Goal: Book appointment/travel/reservation

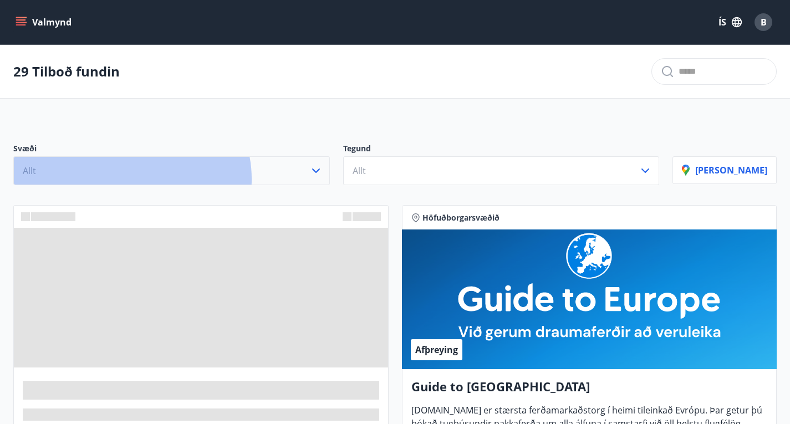
click at [131, 185] on button "Allt" at bounding box center [171, 170] width 317 height 29
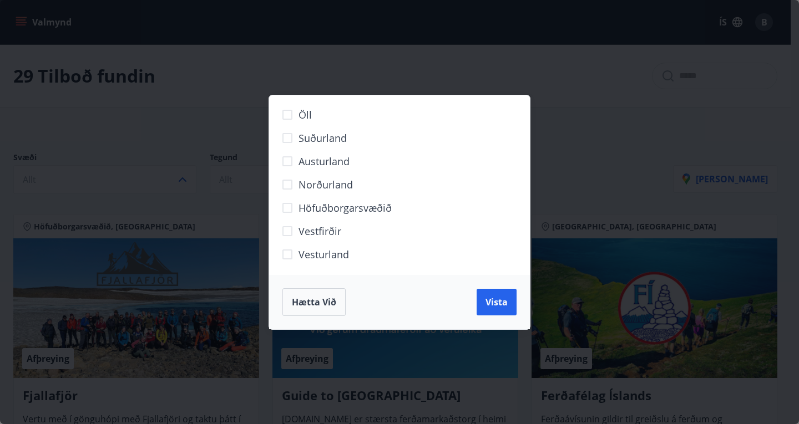
click at [423, 29] on div "Öll Suðurland [GEOGRAPHIC_DATA] Norðurland Höfuðborgarsvæðið [GEOGRAPHIC_DATA] …" at bounding box center [399, 212] width 799 height 424
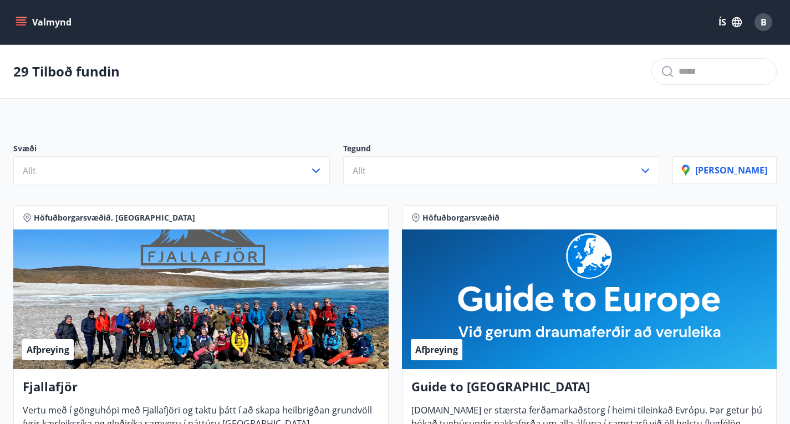
click at [27, 22] on button "Valmynd" at bounding box center [44, 22] width 63 height 20
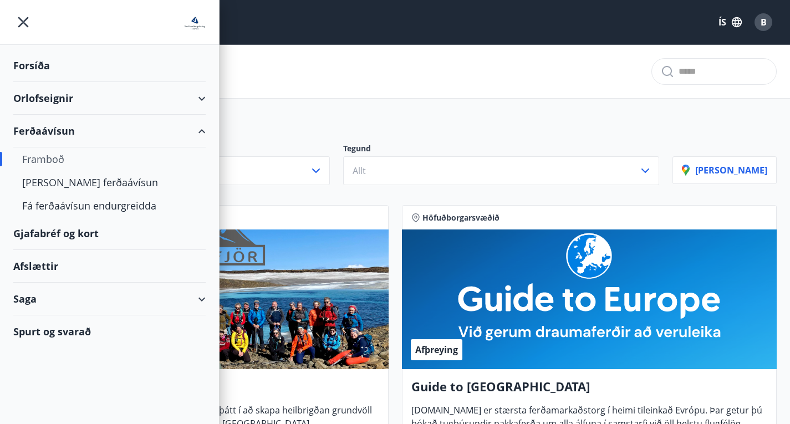
click at [110, 96] on div "Orlofseignir" at bounding box center [109, 98] width 192 height 33
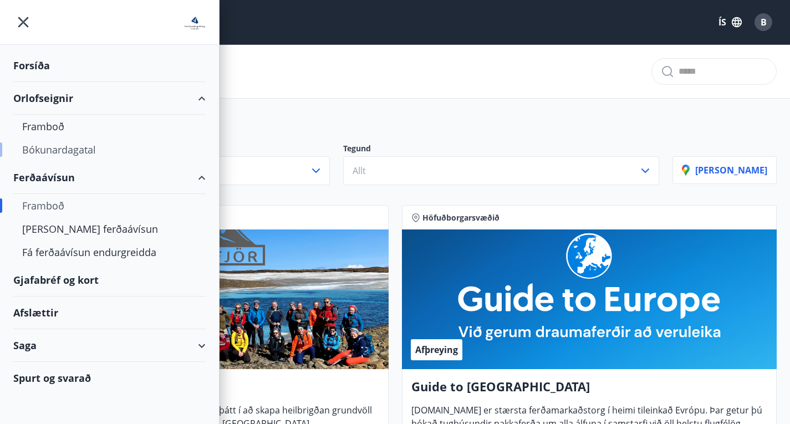
click at [70, 153] on div "Bókunardagatal" at bounding box center [109, 149] width 175 height 23
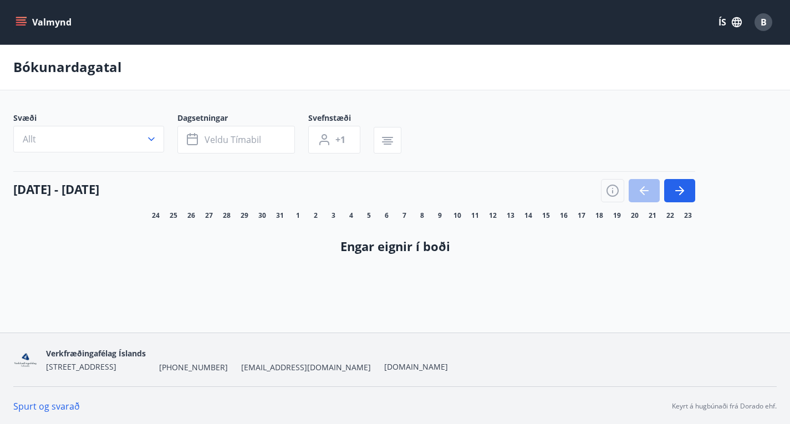
scroll to position [2, 0]
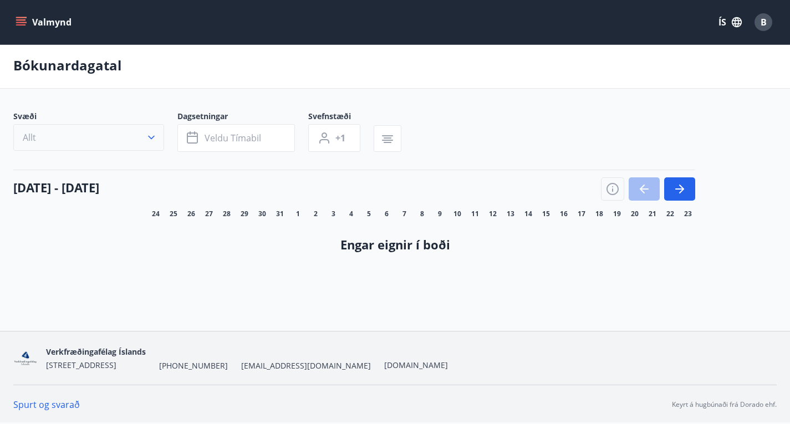
click at [78, 151] on button "Allt" at bounding box center [88, 137] width 151 height 27
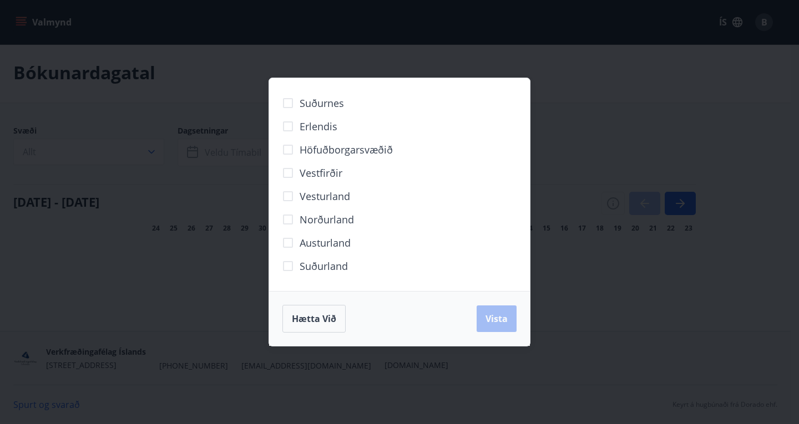
click at [249, 87] on div "Suðurnes Erlendis Höfuðborgarsvæðið [GEOGRAPHIC_DATA] [GEOGRAPHIC_DATA] [GEOGRA…" at bounding box center [399, 212] width 799 height 424
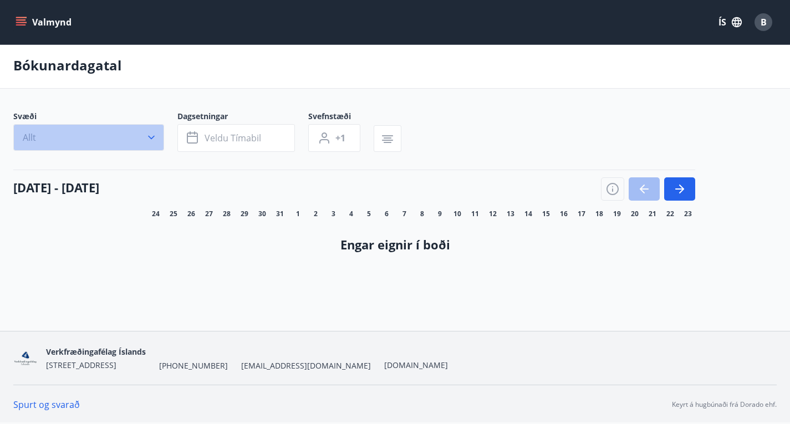
click at [108, 147] on button "Allt" at bounding box center [88, 137] width 151 height 27
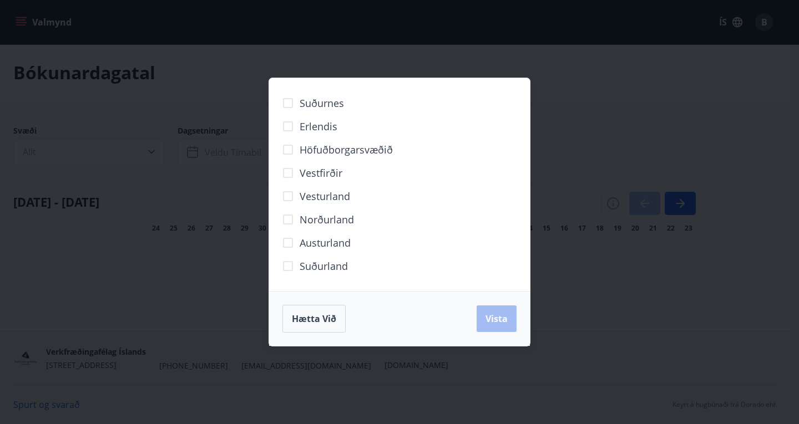
click at [184, 169] on div "Suðurnes Erlendis Höfuðborgarsvæðið [GEOGRAPHIC_DATA] [GEOGRAPHIC_DATA] [GEOGRA…" at bounding box center [399, 212] width 799 height 424
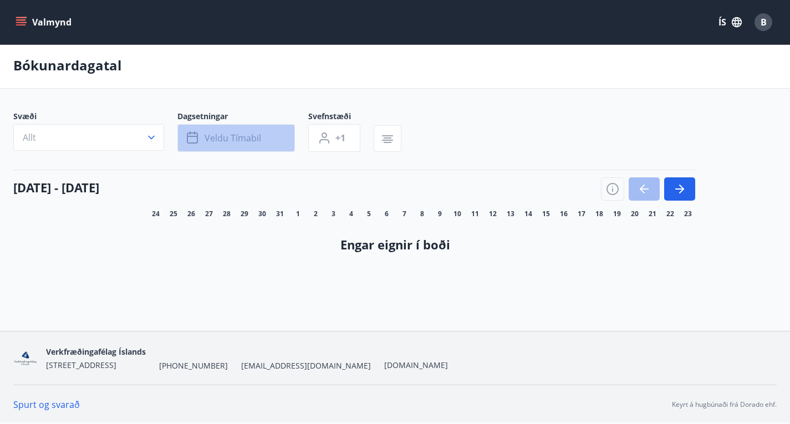
click at [236, 144] on span "Veldu tímabil" at bounding box center [233, 138] width 57 height 12
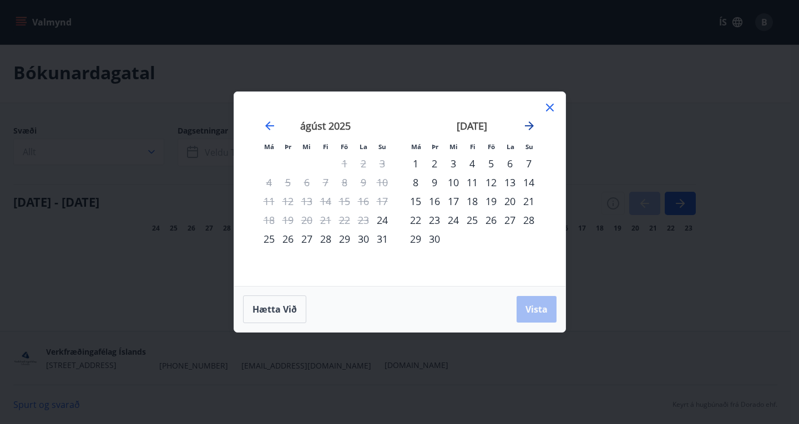
click at [533, 123] on icon "Move forward to switch to the next month." at bounding box center [528, 125] width 13 height 13
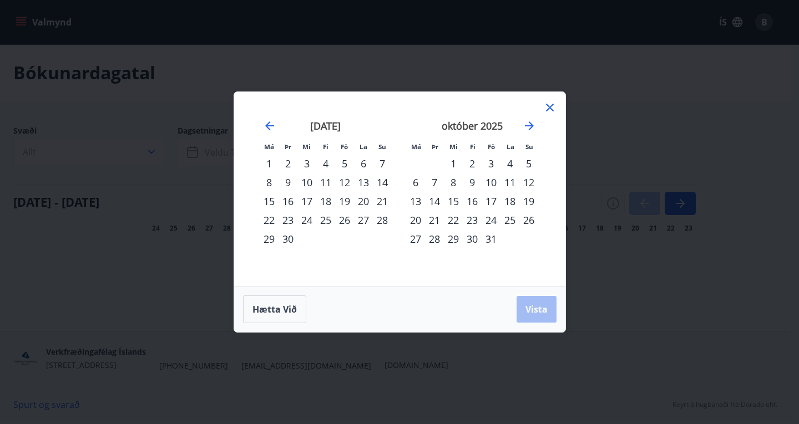
click at [493, 220] on div "24" at bounding box center [490, 220] width 19 height 19
click at [416, 240] on div "27" at bounding box center [415, 239] width 19 height 19
click at [527, 307] on span "Vista" at bounding box center [536, 309] width 22 height 12
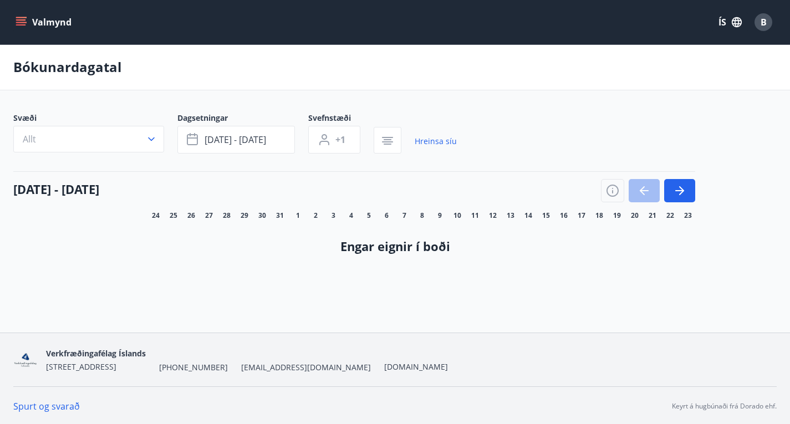
click at [80, 77] on p "Bókunardagatal" at bounding box center [67, 67] width 108 height 19
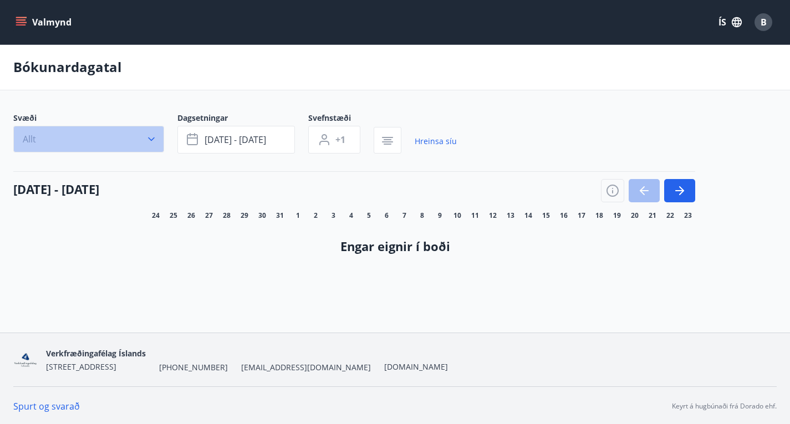
click at [84, 140] on button "Allt" at bounding box center [88, 139] width 151 height 27
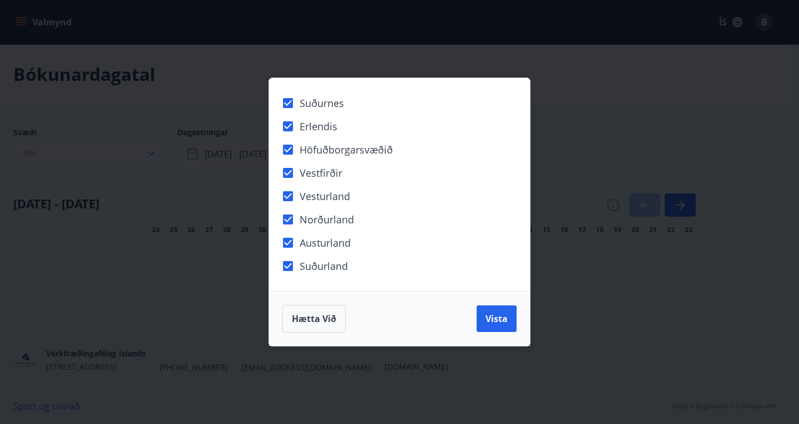
click at [491, 326] on button "Vista" at bounding box center [496, 319] width 40 height 27
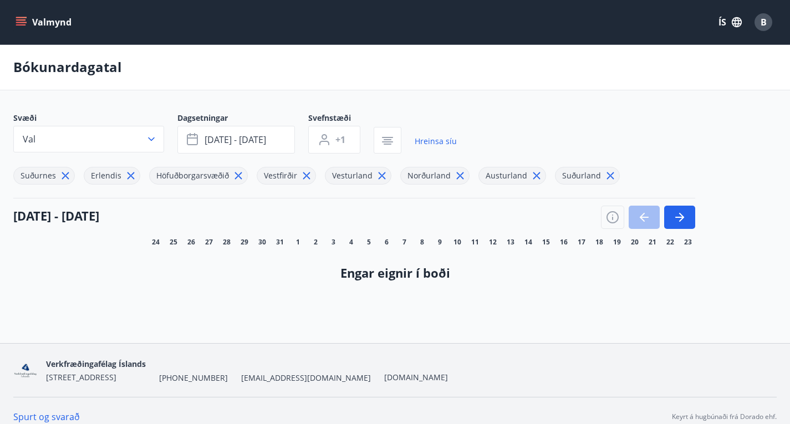
click at [266, 229] on div "[DATE] - [DATE]" at bounding box center [354, 213] width 682 height 31
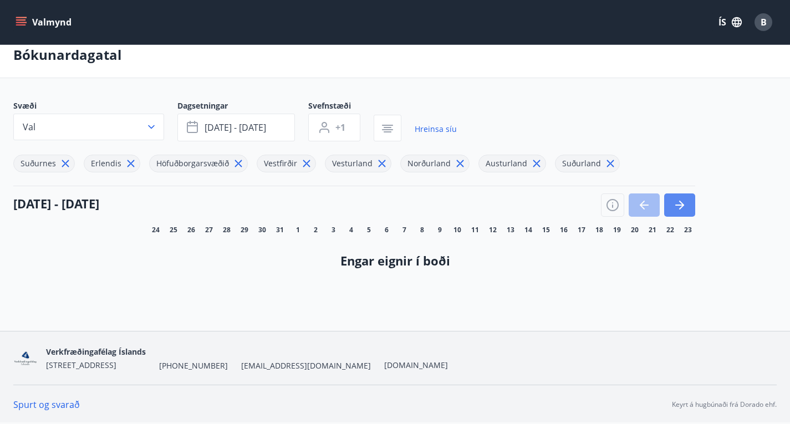
click at [680, 195] on button "button" at bounding box center [679, 205] width 31 height 23
click at [680, 207] on icon "button" at bounding box center [679, 205] width 13 height 13
click at [682, 211] on icon "button" at bounding box center [679, 205] width 13 height 13
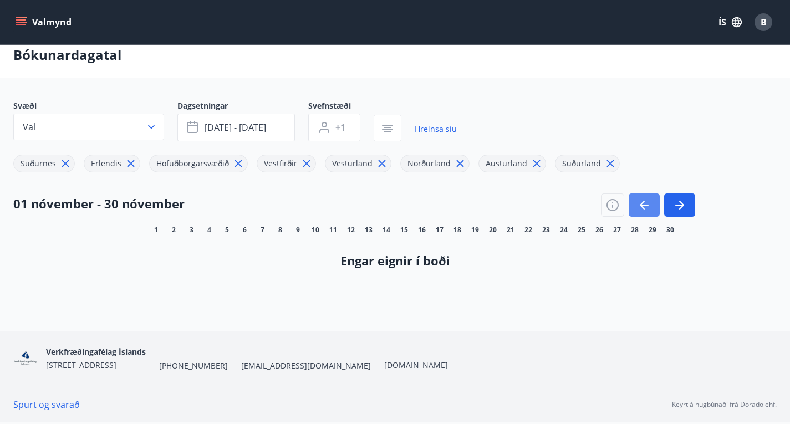
click at [646, 206] on icon "button" at bounding box center [644, 205] width 9 height 1
click at [424, 232] on span "16" at bounding box center [422, 230] width 8 height 9
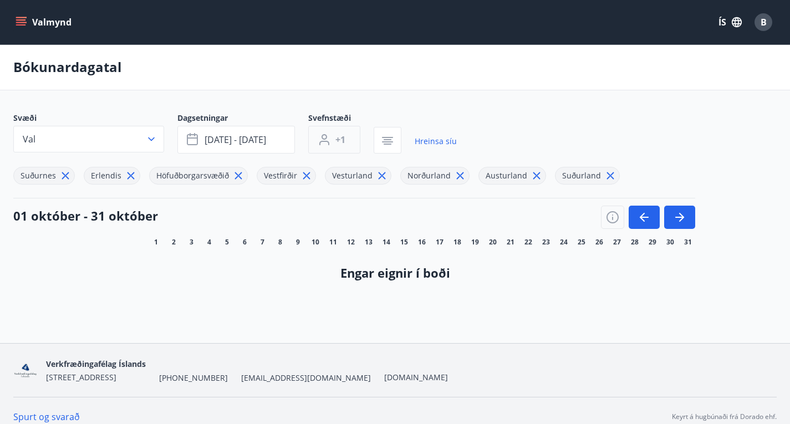
click at [329, 144] on button "+1" at bounding box center [334, 140] width 52 height 28
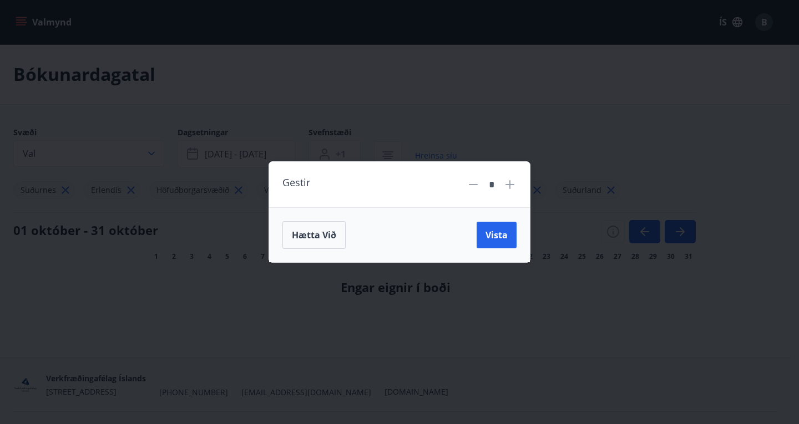
click at [362, 94] on div "Gestir * Hætta við Vista" at bounding box center [399, 212] width 799 height 424
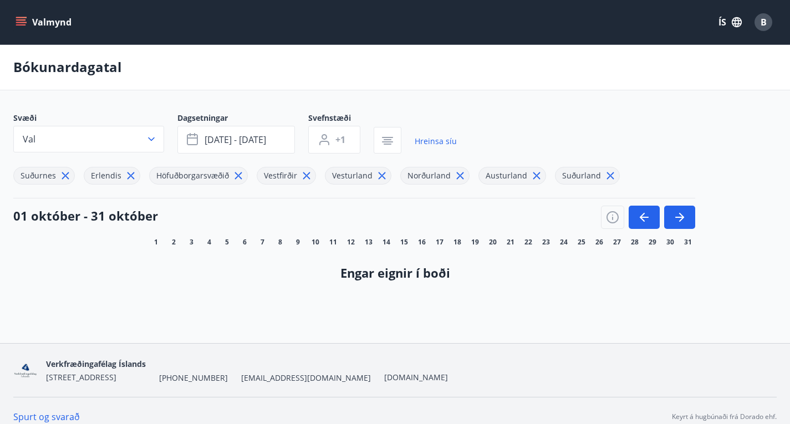
click at [28, 17] on button "Valmynd" at bounding box center [44, 22] width 63 height 20
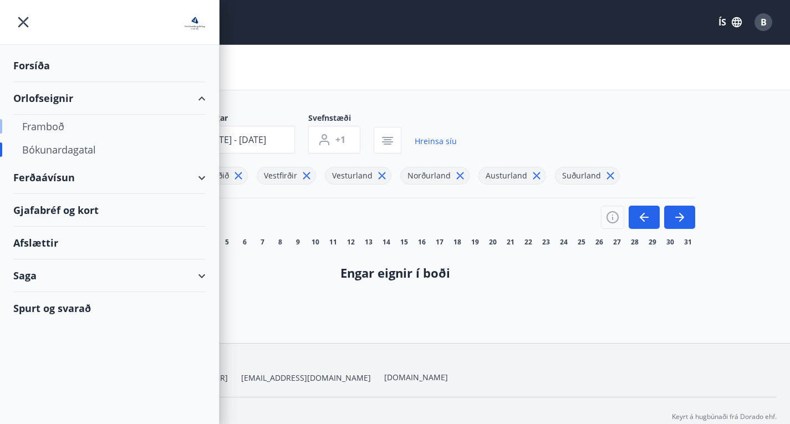
click at [48, 123] on div "Framboð" at bounding box center [109, 126] width 175 height 23
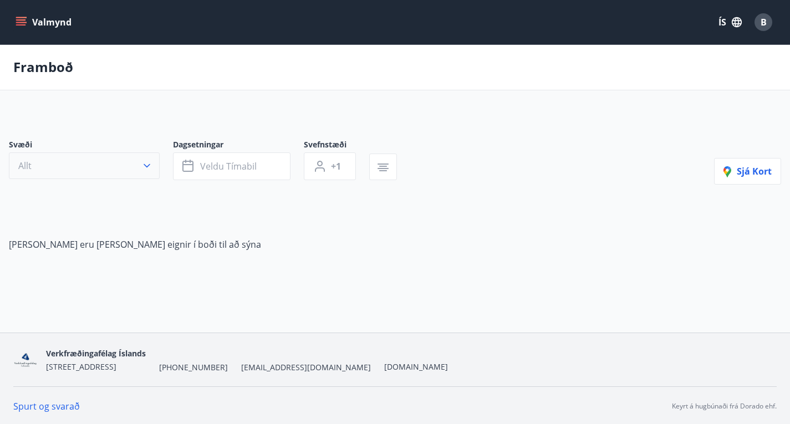
click at [141, 171] on icon "button" at bounding box center [146, 165] width 11 height 11
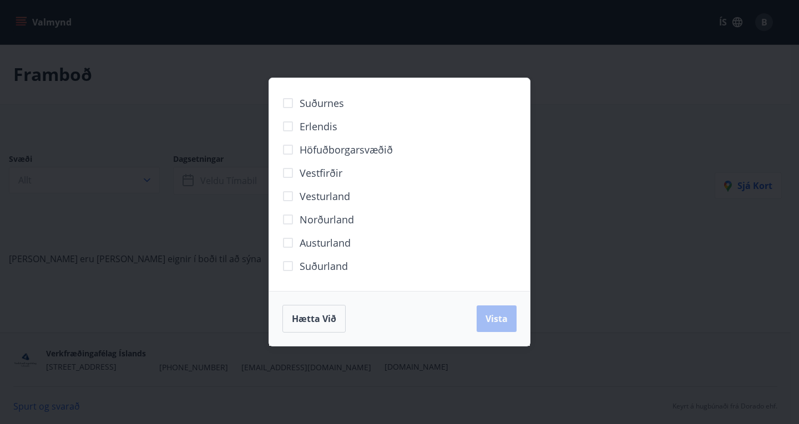
click at [209, 106] on div "Suðurnes Erlendis Höfuðborgarsvæðið [GEOGRAPHIC_DATA] [GEOGRAPHIC_DATA] [GEOGRA…" at bounding box center [399, 212] width 799 height 424
